Goal: Check status: Check status

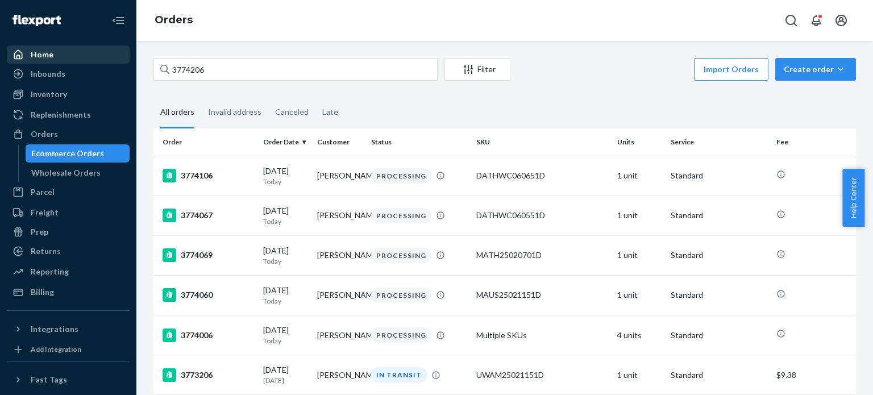
click at [76, 49] on div "Home Inbounds Shipping Plans Problems Inventory Products Replenishments Orders …" at bounding box center [436, 197] width 873 height 395
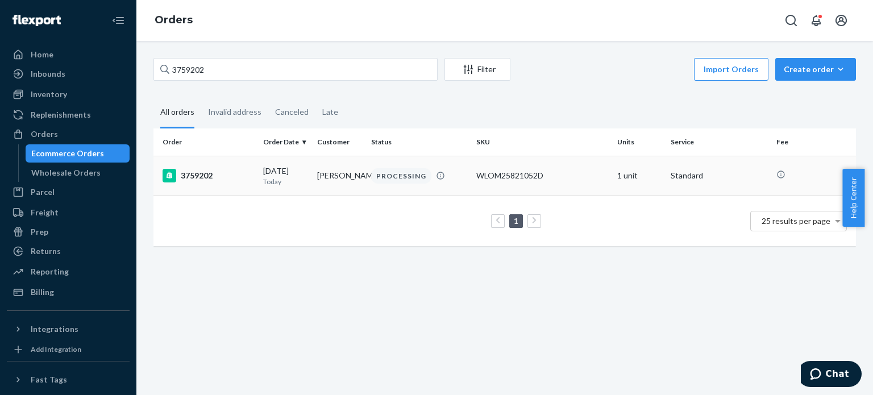
type input "3759202"
click at [233, 173] on div "3759202" at bounding box center [207, 176] width 91 height 14
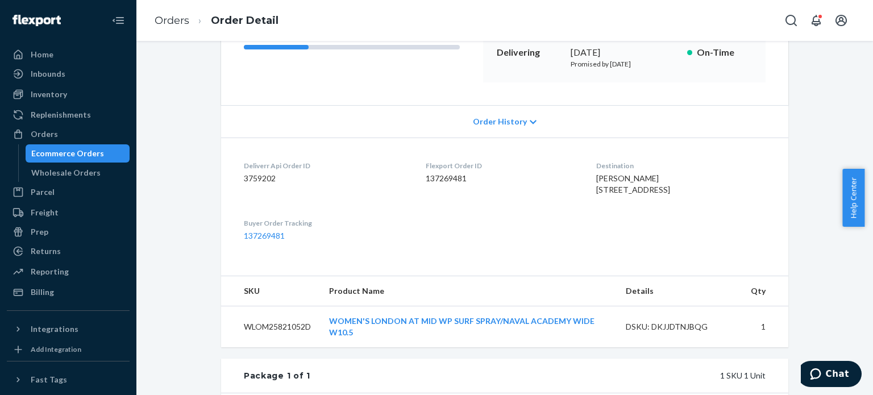
scroll to position [114, 0]
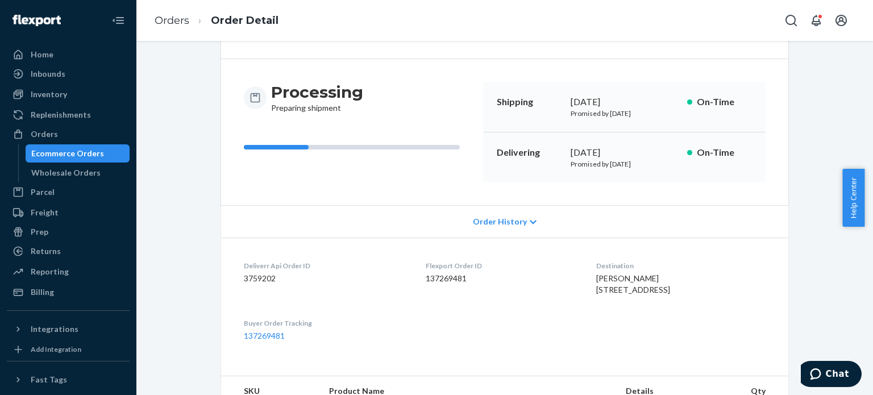
scroll to position [114, 0]
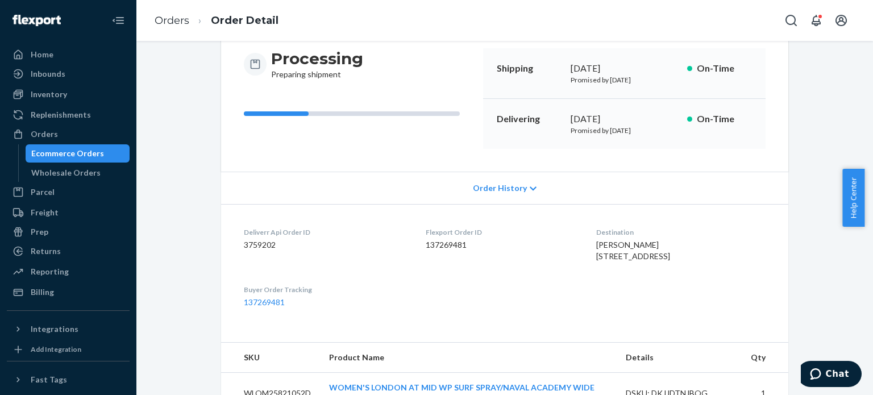
click at [795, 231] on div "Shopify Order # 3759202 • Standard Cancel Order Duplicate Order Processing Prep…" at bounding box center [504, 294] width 719 height 701
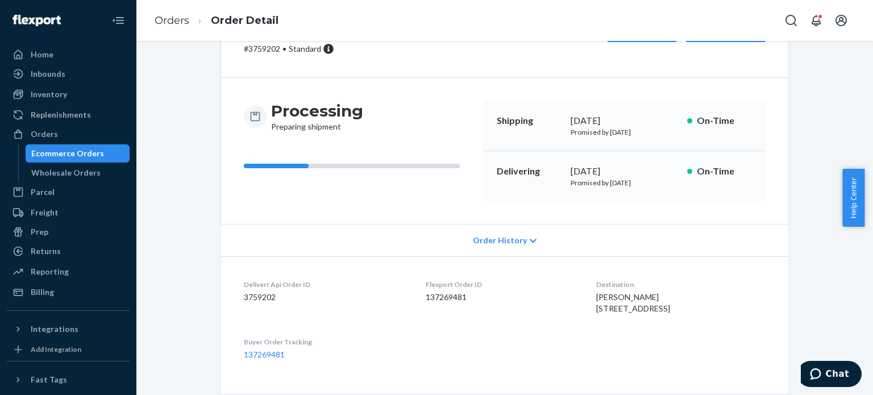
scroll to position [0, 0]
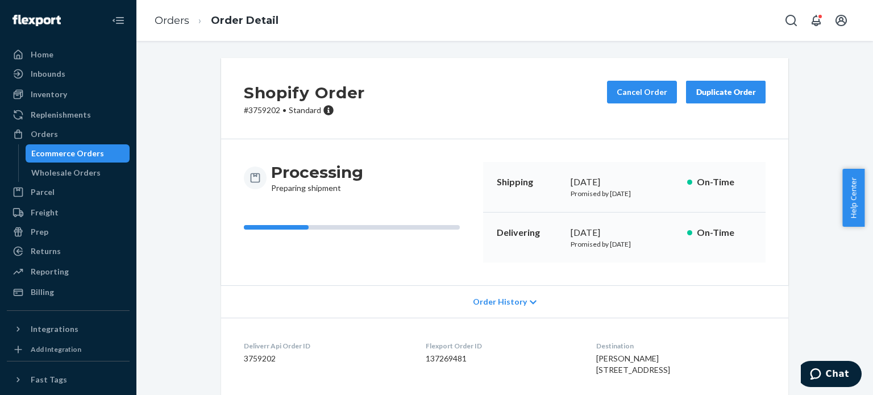
click at [618, 104] on div "Cancel Order Duplicate Order" at bounding box center [686, 98] width 168 height 35
click at [624, 90] on button "Cancel Order" at bounding box center [642, 92] width 70 height 23
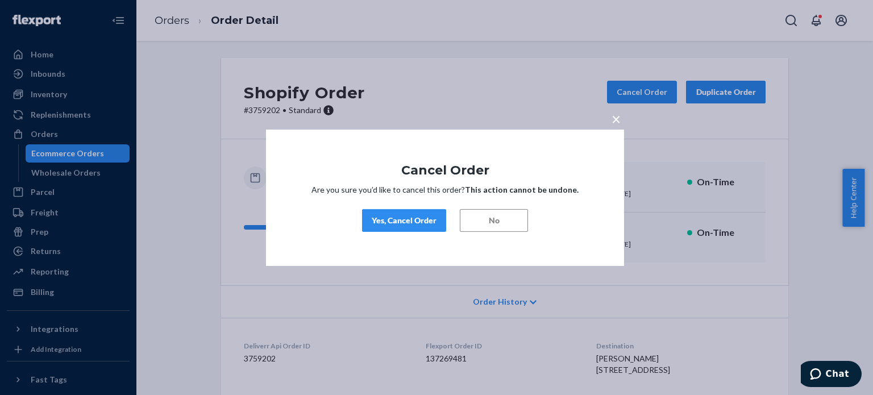
click at [809, 269] on div "× Cancel Order Are you sure you’d like to cancel this order? This action cannot…" at bounding box center [436, 197] width 873 height 395
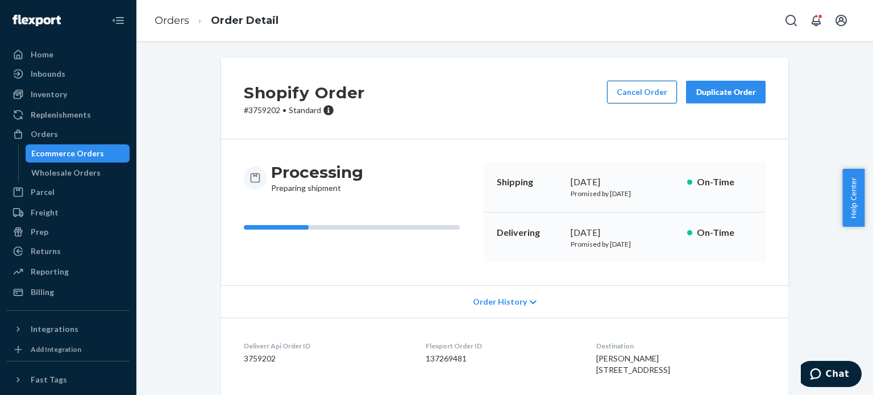
click at [648, 87] on button "Cancel Order" at bounding box center [642, 92] width 70 height 23
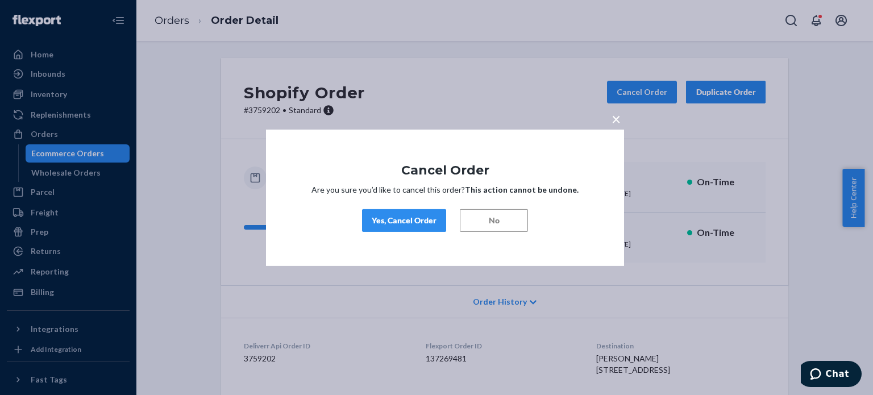
click at [399, 220] on div "Yes, Cancel Order" at bounding box center [404, 220] width 65 height 11
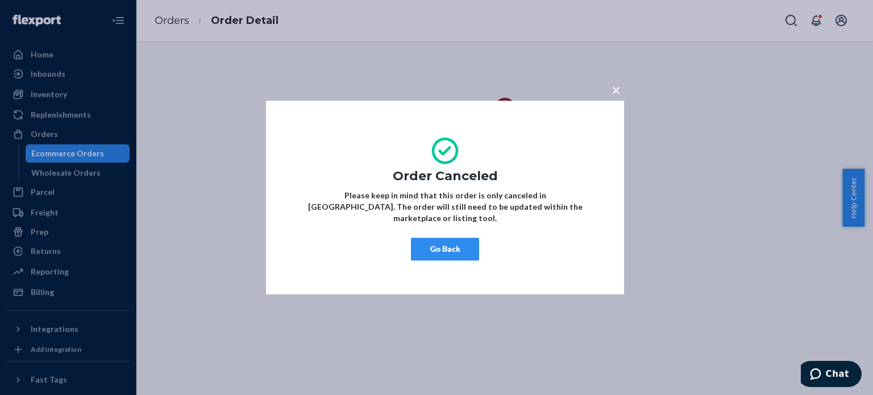
click at [452, 240] on button "Go Back" at bounding box center [445, 248] width 68 height 23
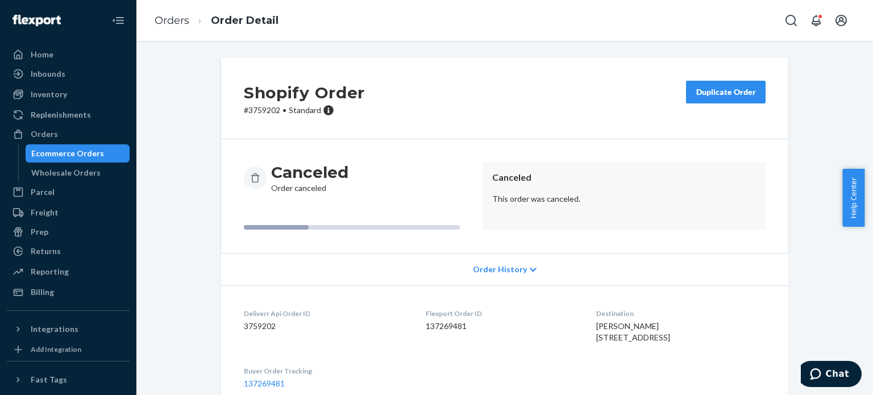
click at [707, 100] on button "Duplicate Order" at bounding box center [726, 92] width 80 height 23
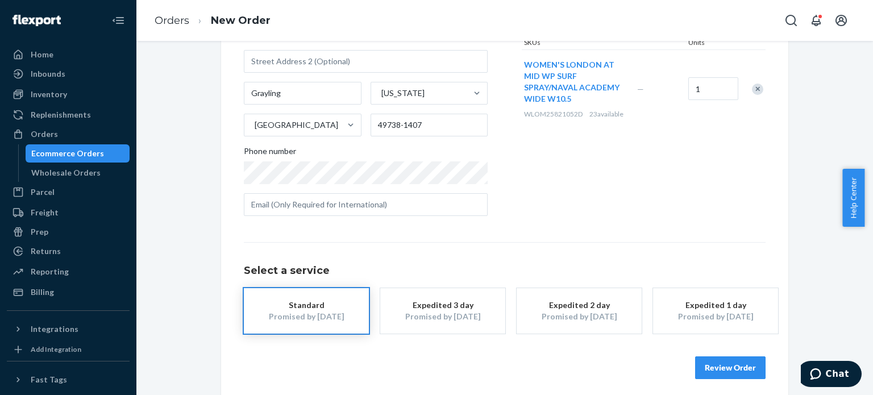
scroll to position [168, 0]
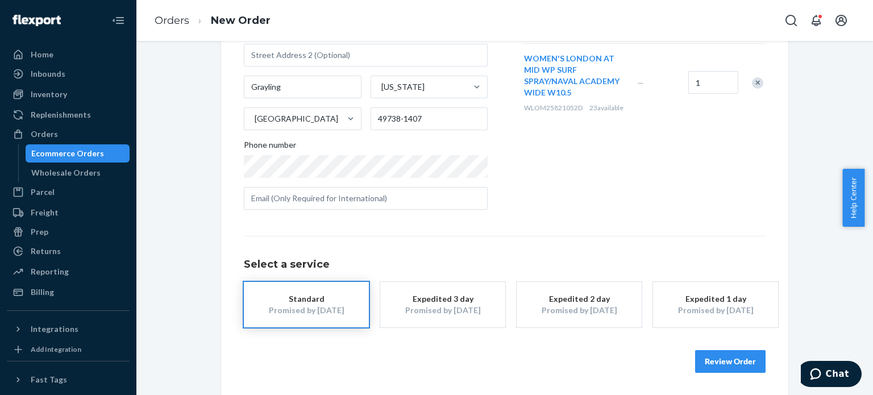
click at [612, 311] on div "Promised by [DATE]" at bounding box center [578, 309] width 91 height 11
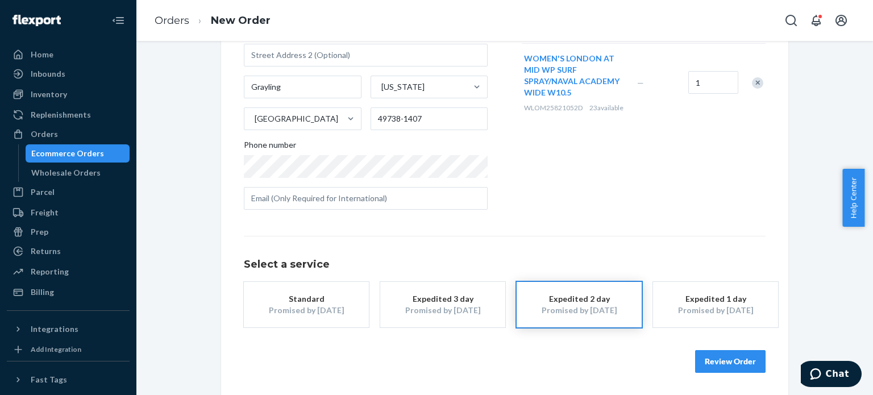
click at [731, 360] on button "Review Order" at bounding box center [730, 361] width 70 height 23
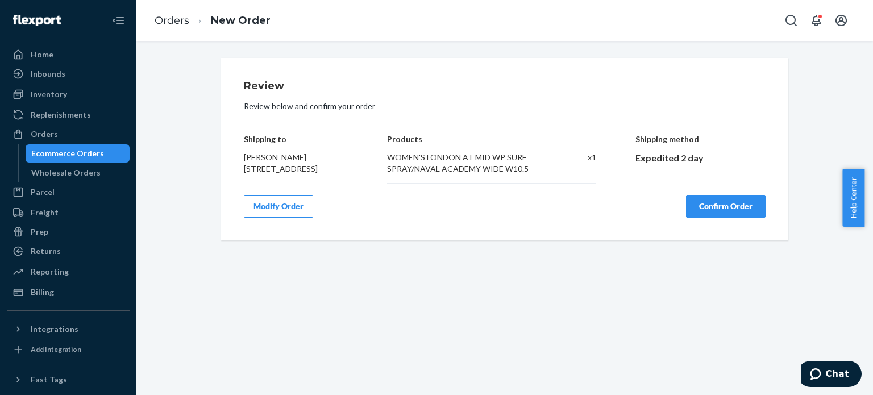
click at [721, 214] on button "Confirm Order" at bounding box center [726, 206] width 80 height 23
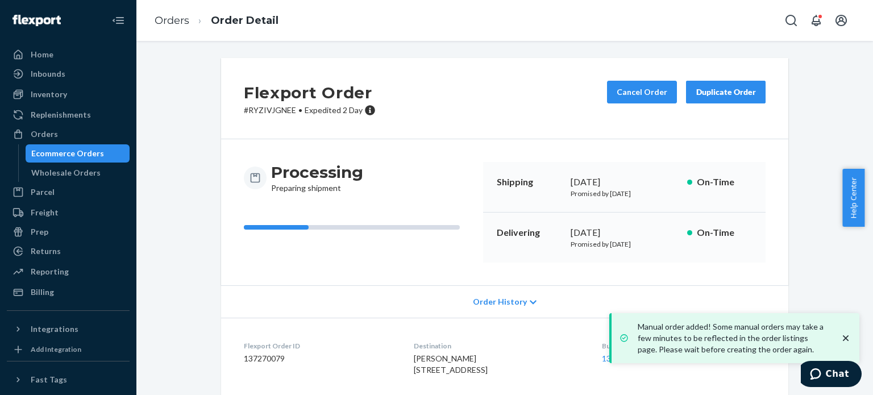
click at [265, 106] on p "# RYZIVJGNEE • Expedited 2 Day" at bounding box center [310, 110] width 132 height 11
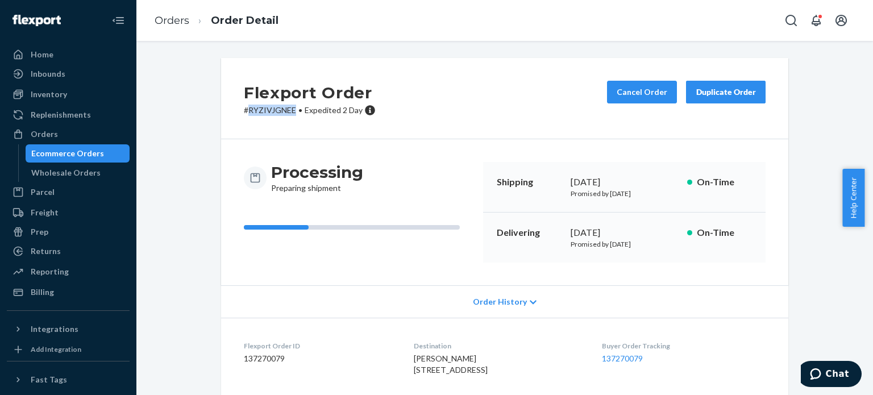
copy p "RYZIVJGNEE"
click at [830, 287] on div "Flexport Order # RYZIVJGNEE • Expedited 2 Day Cancel Order Duplicate Order Proc…" at bounding box center [504, 278] width 719 height 441
click at [442, 117] on div "Flexport Order # RYZIVJGNEE • Expedited 2 Day Cancel Order Duplicate Order" at bounding box center [504, 98] width 567 height 81
click at [162, 18] on link "Orders" at bounding box center [172, 20] width 35 height 12
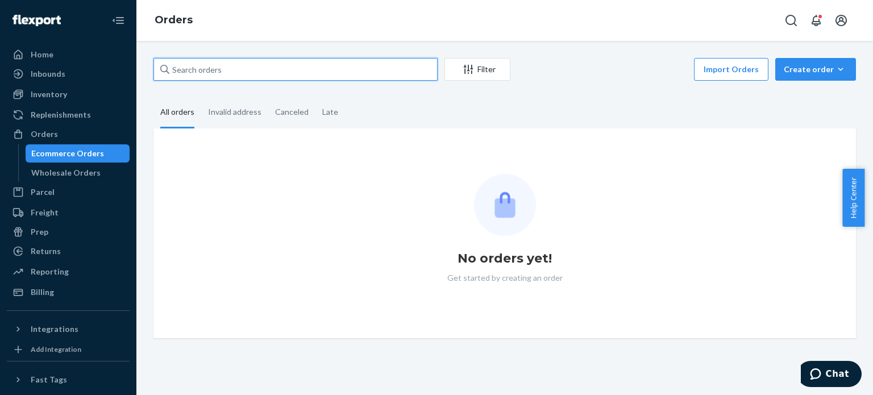
drag, startPoint x: 254, startPoint y: 68, endPoint x: 121, endPoint y: 62, distance: 133.6
click at [121, 62] on div "Home Inbounds Shipping Plans Problems Inventory Products Replenishments Orders …" at bounding box center [436, 197] width 873 height 395
paste input "3772912"
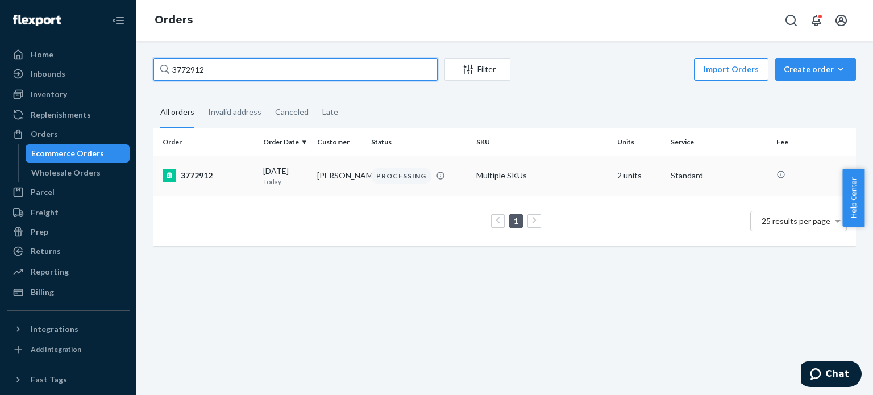
type input "3772912"
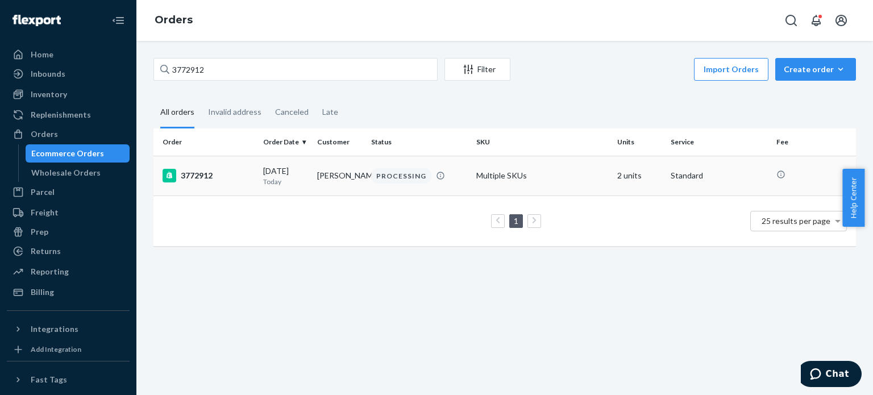
click at [196, 172] on div "3772912" at bounding box center [207, 176] width 91 height 14
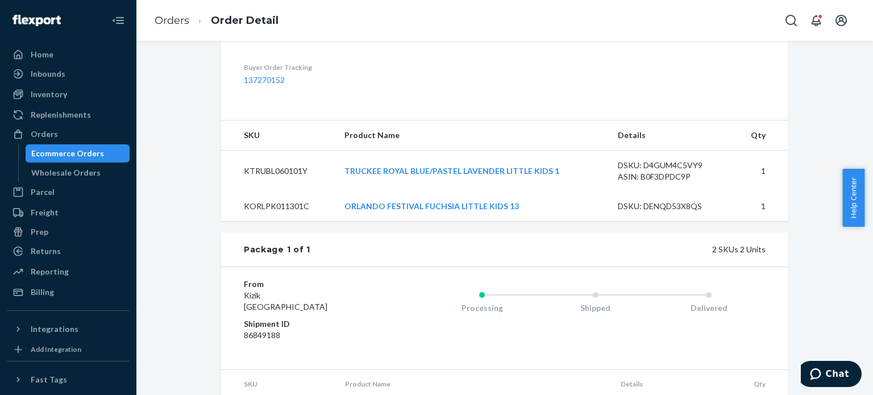
scroll to position [274, 0]
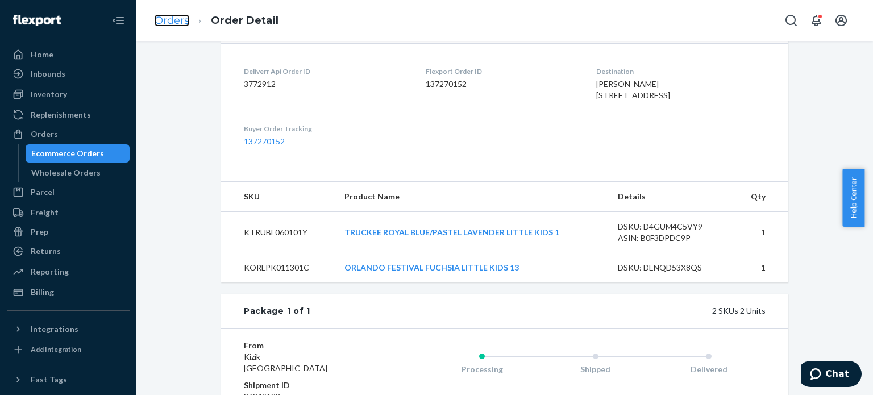
click at [180, 18] on link "Orders" at bounding box center [172, 20] width 35 height 12
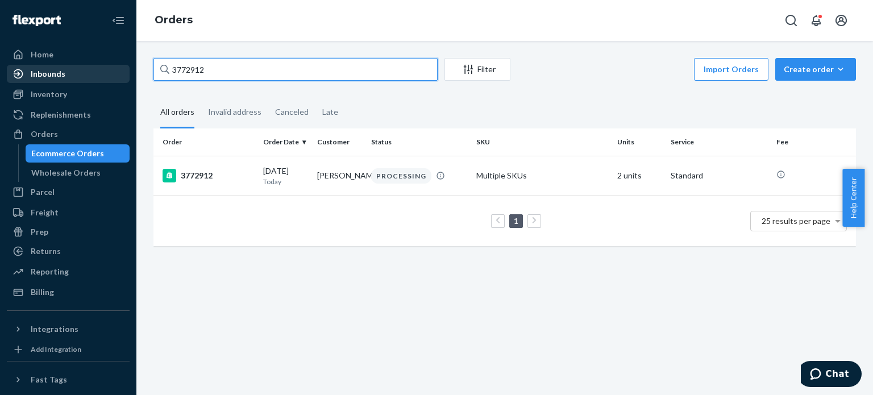
drag, startPoint x: 261, startPoint y: 78, endPoint x: 89, endPoint y: 65, distance: 172.0
click at [93, 65] on div "Home Inbounds Shipping Plans Problems Inventory Products Replenishments Orders …" at bounding box center [436, 197] width 873 height 395
paste input "715"
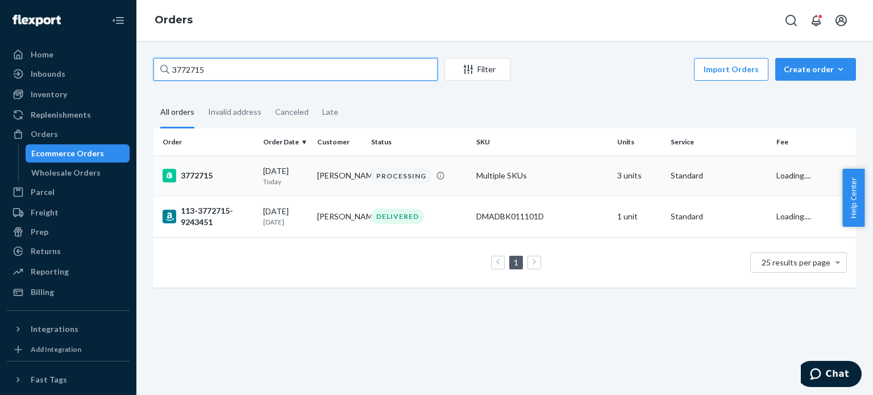
type input "3772715"
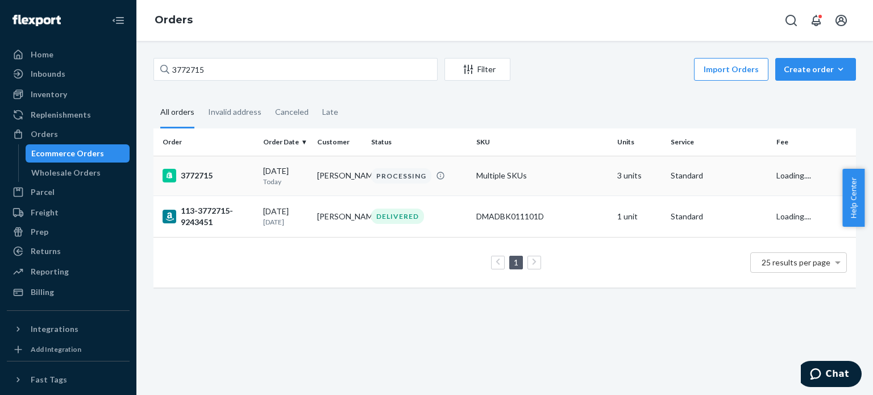
click at [191, 178] on div "3772715" at bounding box center [207, 176] width 91 height 14
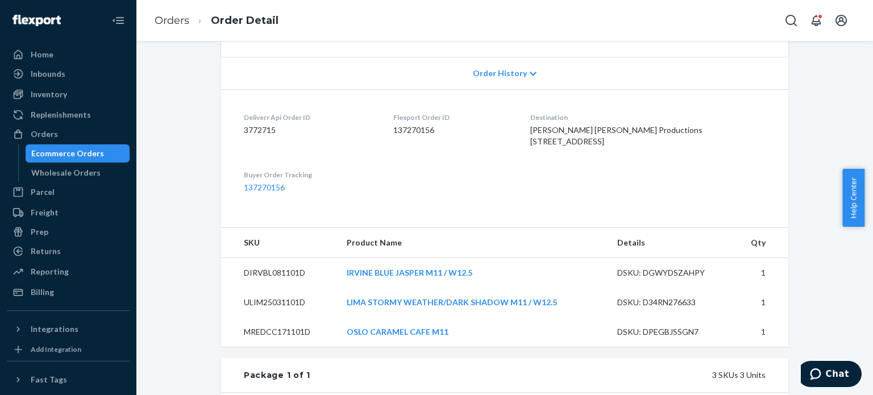
scroll to position [208, 0]
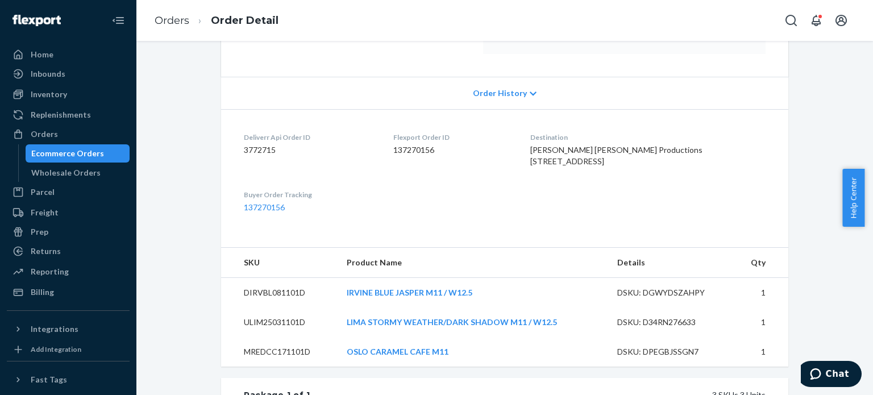
click at [165, 27] on li "Orders" at bounding box center [172, 21] width 35 height 15
click at [186, 19] on link "Orders" at bounding box center [172, 20] width 35 height 12
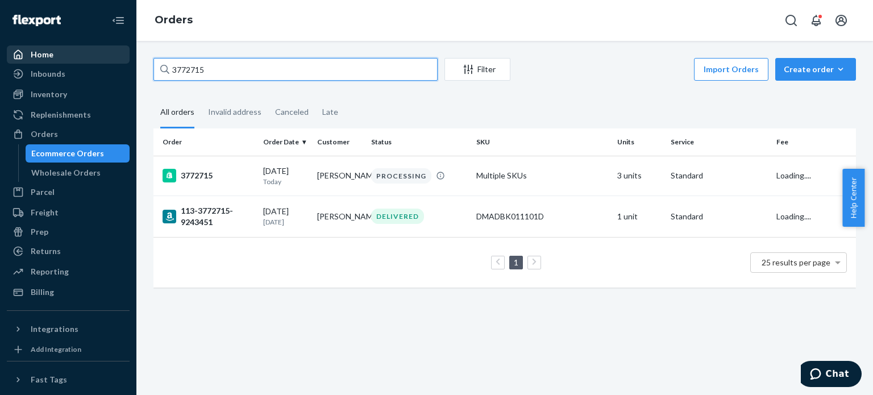
drag, startPoint x: 259, startPoint y: 68, endPoint x: 112, endPoint y: 61, distance: 147.3
click at [112, 61] on div "Home Inbounds Shipping Plans Problems Inventory Products Replenishments Orders …" at bounding box center [436, 197] width 873 height 395
paste input "3642"
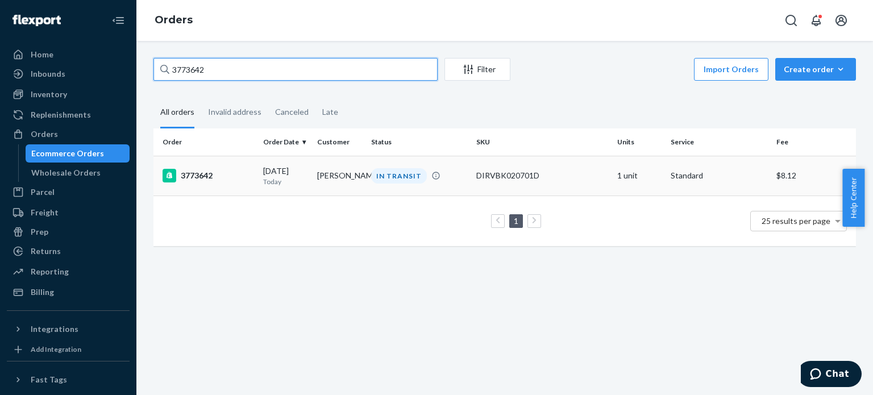
type input "3773642"
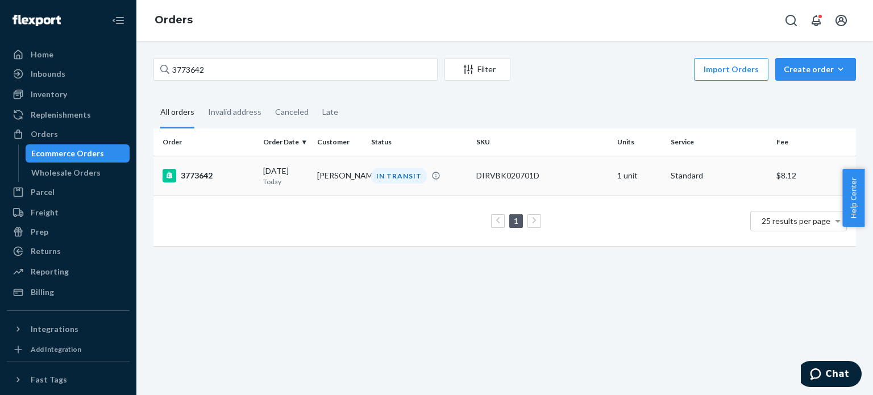
click at [208, 173] on div "3773642" at bounding box center [207, 176] width 91 height 14
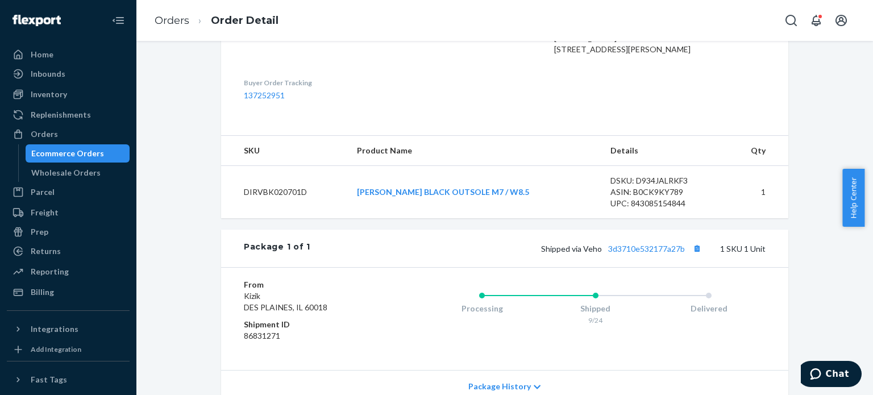
scroll to position [387, 0]
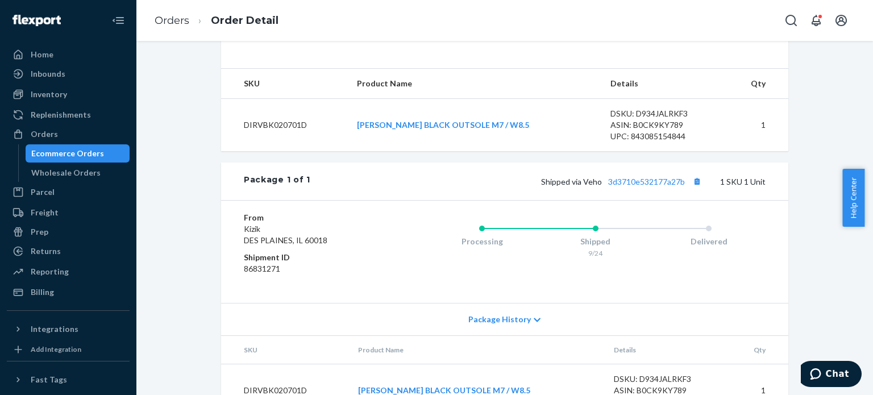
click at [636, 189] on div "Shipped via Veho 3d3710e532177a27b 1 SKU 1 Unit" at bounding box center [537, 181] width 455 height 15
click at [648, 186] on link "3d3710e532177a27b" at bounding box center [646, 182] width 77 height 10
drag, startPoint x: 164, startPoint y: 14, endPoint x: 178, endPoint y: 44, distance: 33.3
click at [164, 14] on link "Orders" at bounding box center [172, 20] width 35 height 12
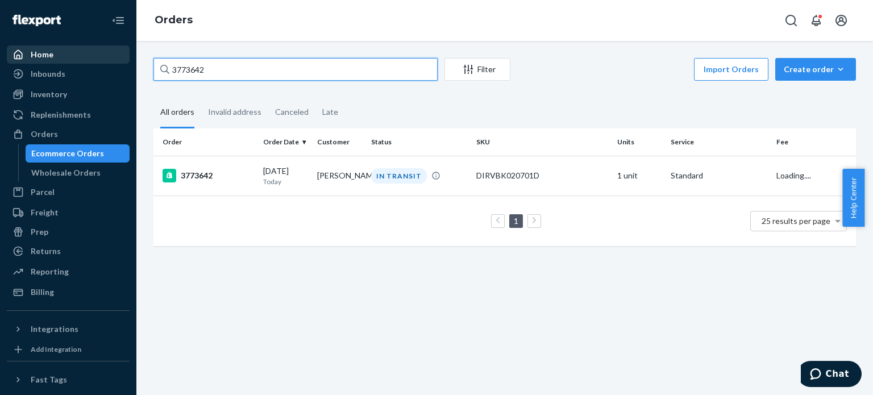
drag, startPoint x: 263, startPoint y: 70, endPoint x: 64, endPoint y: 57, distance: 199.8
click at [77, 57] on div "Home Inbounds Shipping Plans Problems Inventory Products Replenishments Orders …" at bounding box center [436, 197] width 873 height 395
paste input "2584"
type input "3772584"
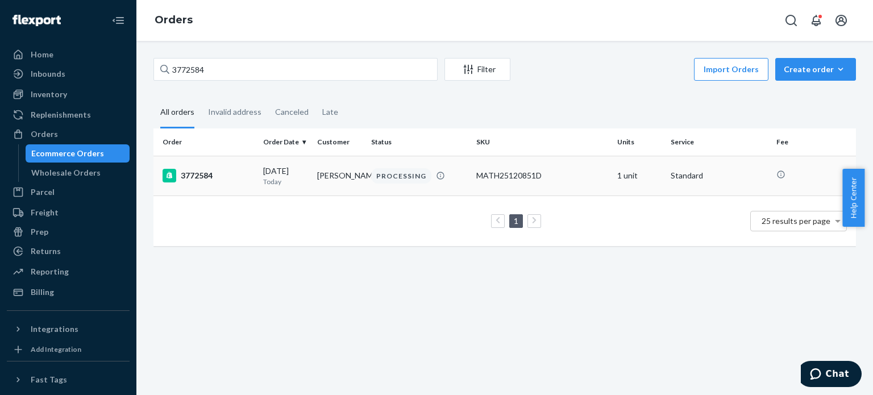
click at [203, 167] on td "3772584" at bounding box center [205, 176] width 105 height 40
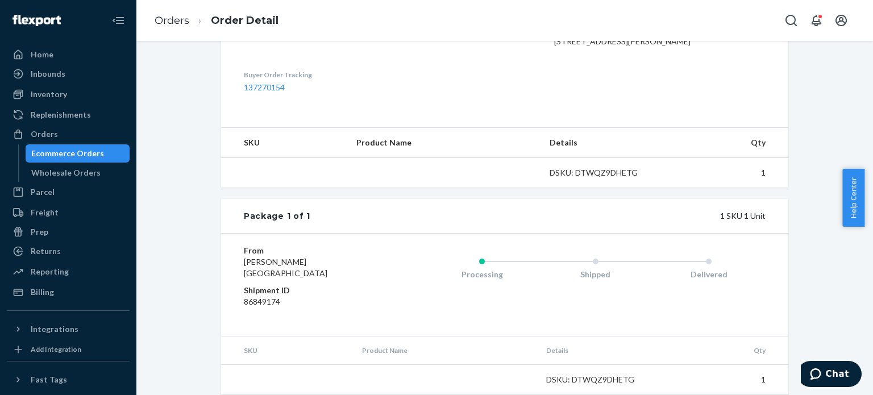
scroll to position [363, 0]
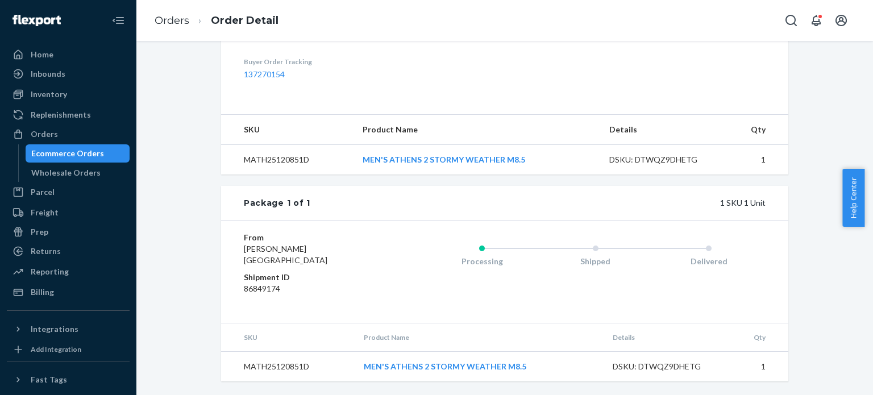
click at [166, 29] on ol "Orders Order Detail" at bounding box center [216, 21] width 142 height 34
click at [170, 20] on link "Orders" at bounding box center [172, 20] width 35 height 12
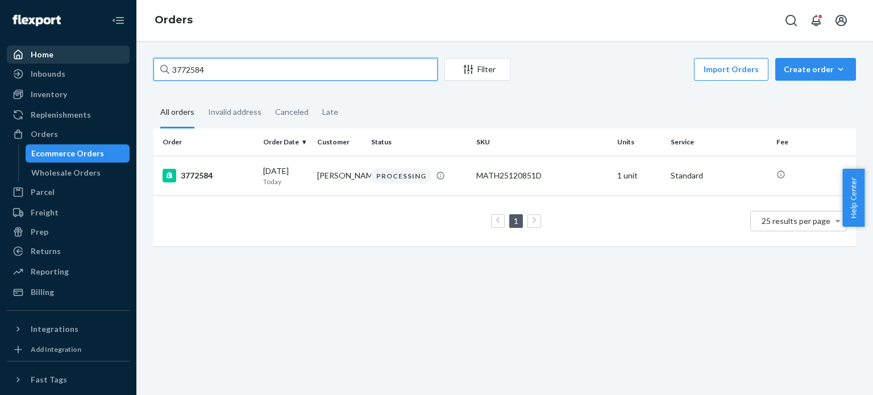
drag, startPoint x: 257, startPoint y: 68, endPoint x: 115, endPoint y: 56, distance: 143.1
click at [121, 56] on div "Home Inbounds Shipping Plans Problems Inventory Products Replenishments Orders …" at bounding box center [436, 197] width 873 height 395
paste input "RYZIVJGNEE"
type input "RYZIVJGNEE"
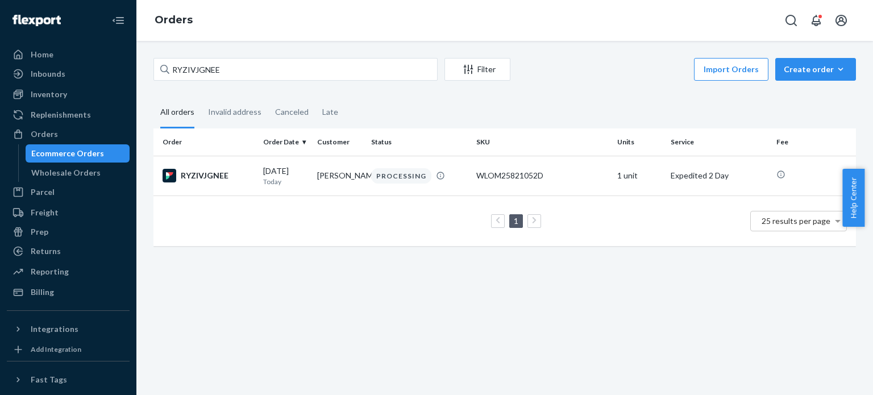
drag, startPoint x: 316, startPoint y: 166, endPoint x: 343, endPoint y: 183, distance: 32.2
click at [344, 183] on td "[PERSON_NAME]" at bounding box center [339, 176] width 54 height 40
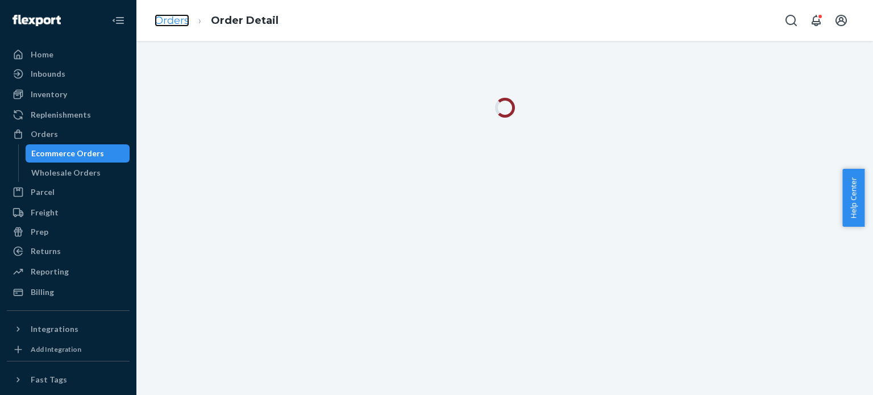
click at [175, 19] on link "Orders" at bounding box center [172, 20] width 35 height 12
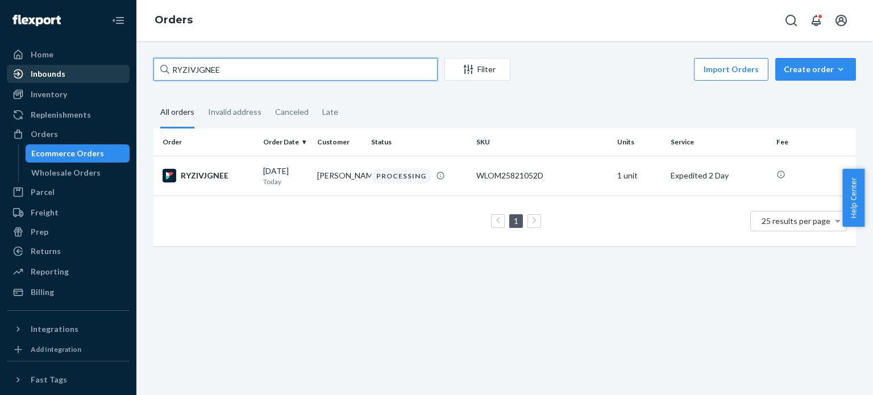
drag, startPoint x: 244, startPoint y: 70, endPoint x: 101, endPoint y: 65, distance: 142.7
click at [101, 65] on div "Home Inbounds Shipping Plans Problems Inventory Products Replenishments Orders …" at bounding box center [436, 197] width 873 height 395
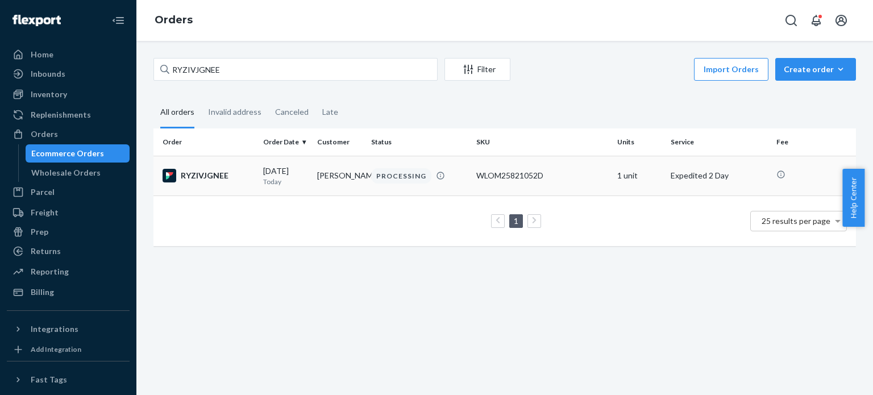
drag, startPoint x: 314, startPoint y: 170, endPoint x: 345, endPoint y: 194, distance: 39.3
click at [345, 194] on td "[PERSON_NAME]" at bounding box center [339, 176] width 54 height 40
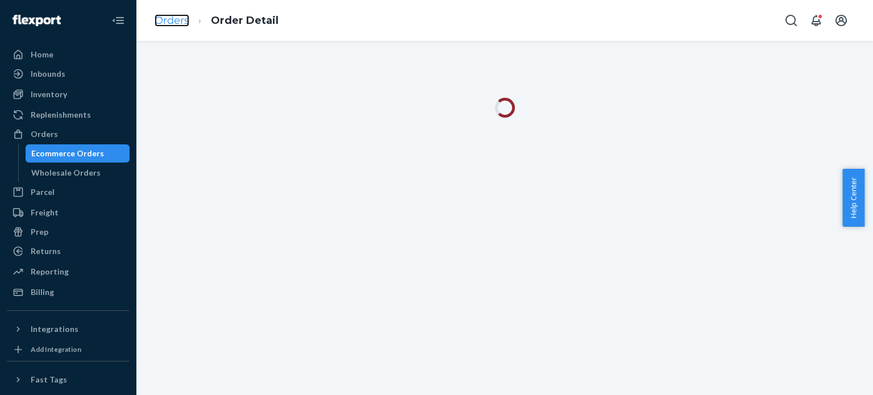
click at [168, 24] on link "Orders" at bounding box center [172, 20] width 35 height 12
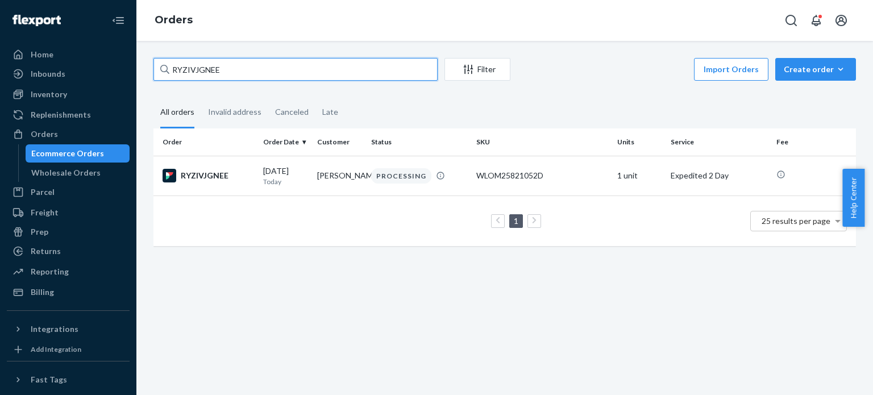
click at [156, 74] on input "RYZIVJGNEE" at bounding box center [295, 69] width 284 height 23
drag, startPoint x: 244, startPoint y: 72, endPoint x: 35, endPoint y: 63, distance: 209.2
click at [35, 63] on div "Home Inbounds Shipping Plans Problems Inventory Products Replenishments Orders …" at bounding box center [436, 197] width 873 height 395
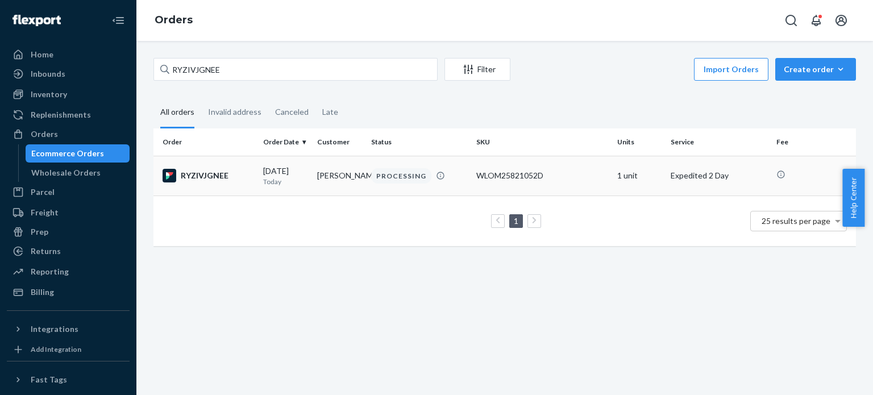
click at [378, 181] on div "PROCESSING" at bounding box center [401, 175] width 60 height 15
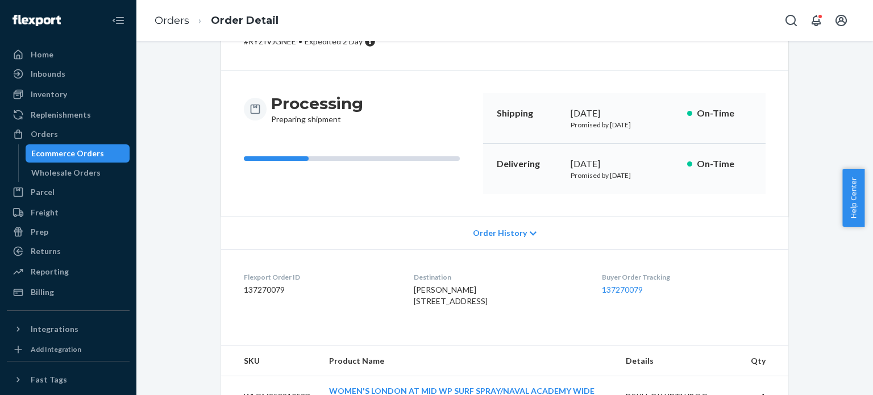
scroll to position [114, 0]
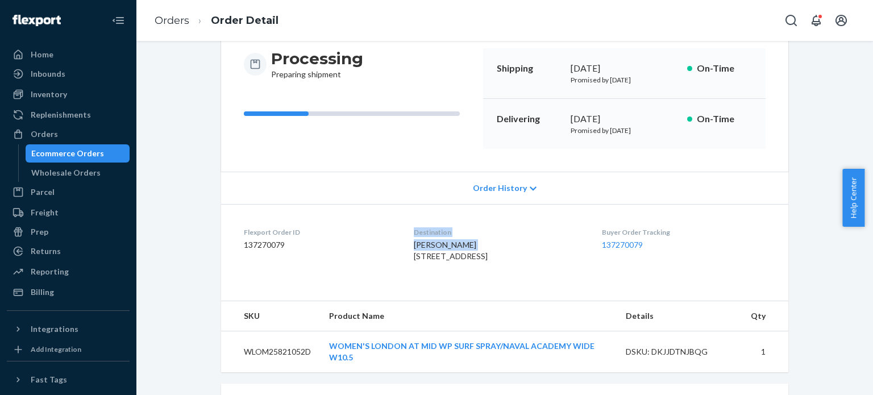
drag, startPoint x: 466, startPoint y: 245, endPoint x: 384, endPoint y: 244, distance: 81.8
click at [384, 244] on dl "Flexport Order ID 137270079 Destination [PERSON_NAME] [STREET_ADDRESS] US Buyer…" at bounding box center [504, 246] width 567 height 85
copy dl "Destination [PERSON_NAME]"
click at [414, 241] on span "[PERSON_NAME] [STREET_ADDRESS]" at bounding box center [451, 250] width 74 height 21
click at [399, 243] on dl "Flexport Order ID 137270079 Destination [PERSON_NAME] [STREET_ADDRESS] US Buyer…" at bounding box center [504, 246] width 567 height 85
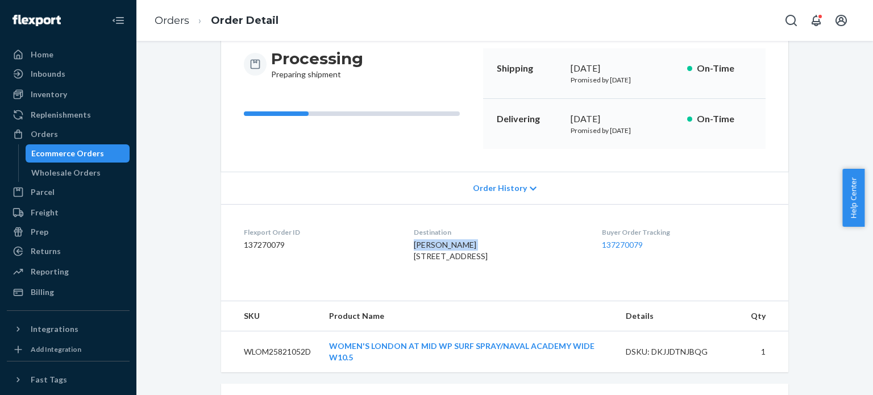
copy span "[PERSON_NAME]"
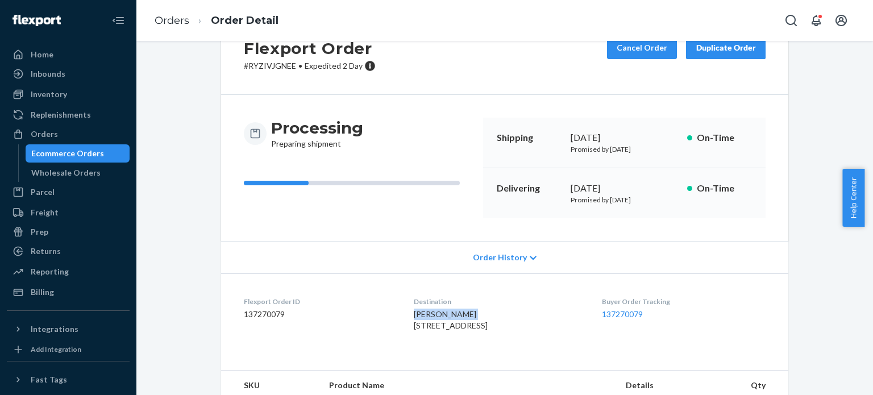
scroll to position [0, 0]
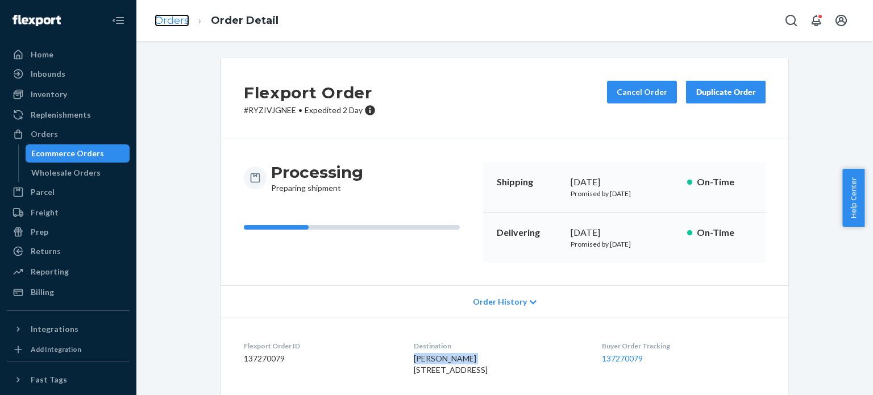
click at [159, 17] on link "Orders" at bounding box center [172, 20] width 35 height 12
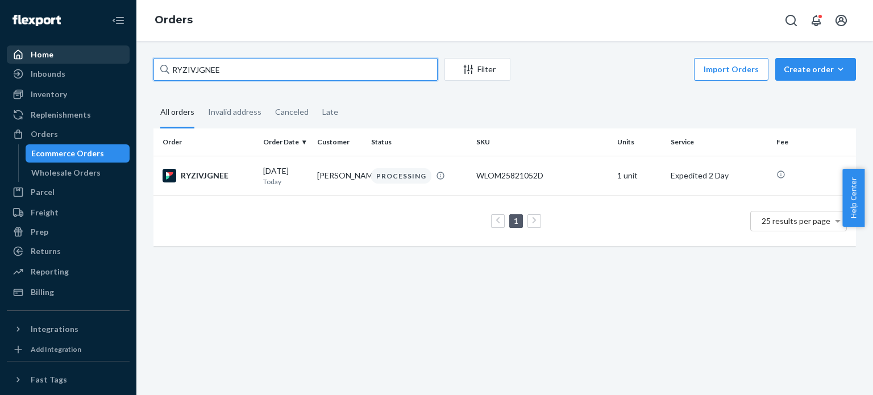
drag, startPoint x: 223, startPoint y: 67, endPoint x: 96, endPoint y: 56, distance: 127.2
click at [96, 56] on div "Home Inbounds Shipping Plans Problems Inventory Products Replenishments Orders …" at bounding box center [436, 197] width 873 height 395
paste input "[PERSON_NAME]"
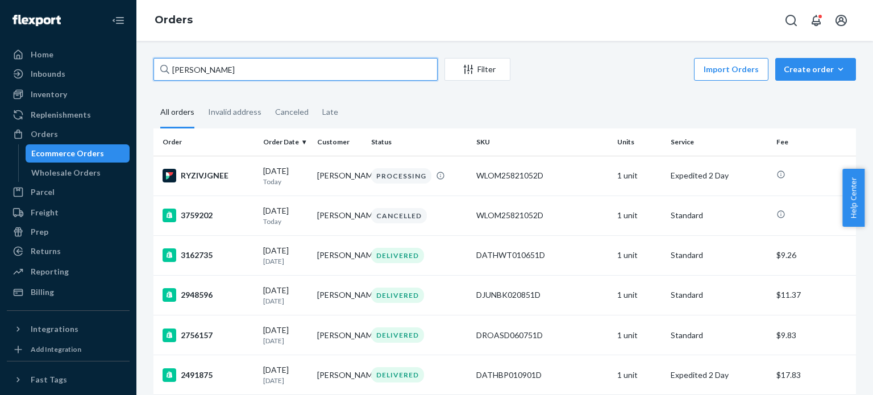
drag, startPoint x: 236, startPoint y: 65, endPoint x: 122, endPoint y: 65, distance: 113.6
click at [122, 65] on div "Home Inbounds Shipping Plans Problems Inventory Products Replenishments Orders …" at bounding box center [436, 197] width 873 height 395
paste input "3748718"
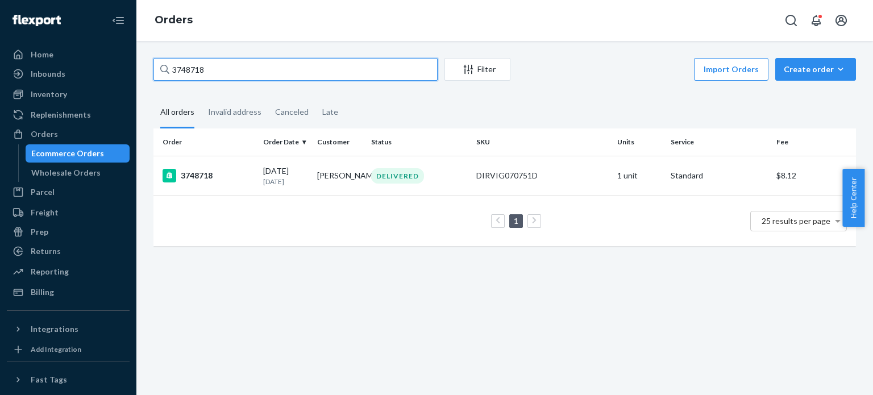
drag, startPoint x: 257, startPoint y: 64, endPoint x: 80, endPoint y: 40, distance: 178.8
click at [80, 40] on div "Home Inbounds Shipping Plans Problems Inventory Products Replenishments Orders …" at bounding box center [436, 197] width 873 height 395
paste input "74330"
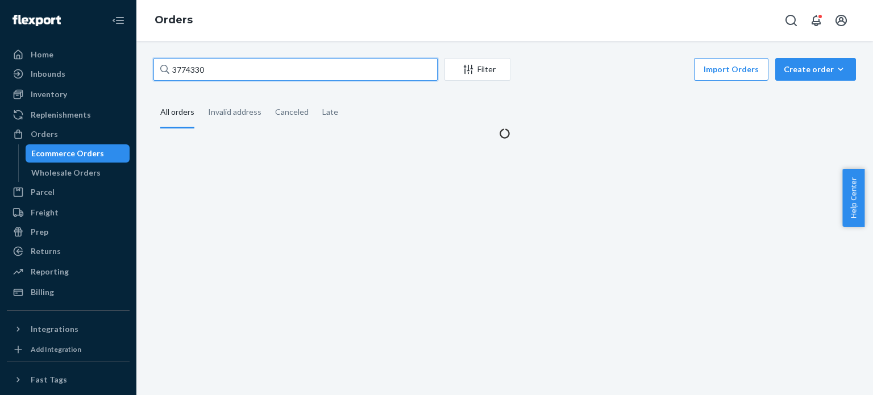
type input "3774330"
